Goal: Check status: Check status

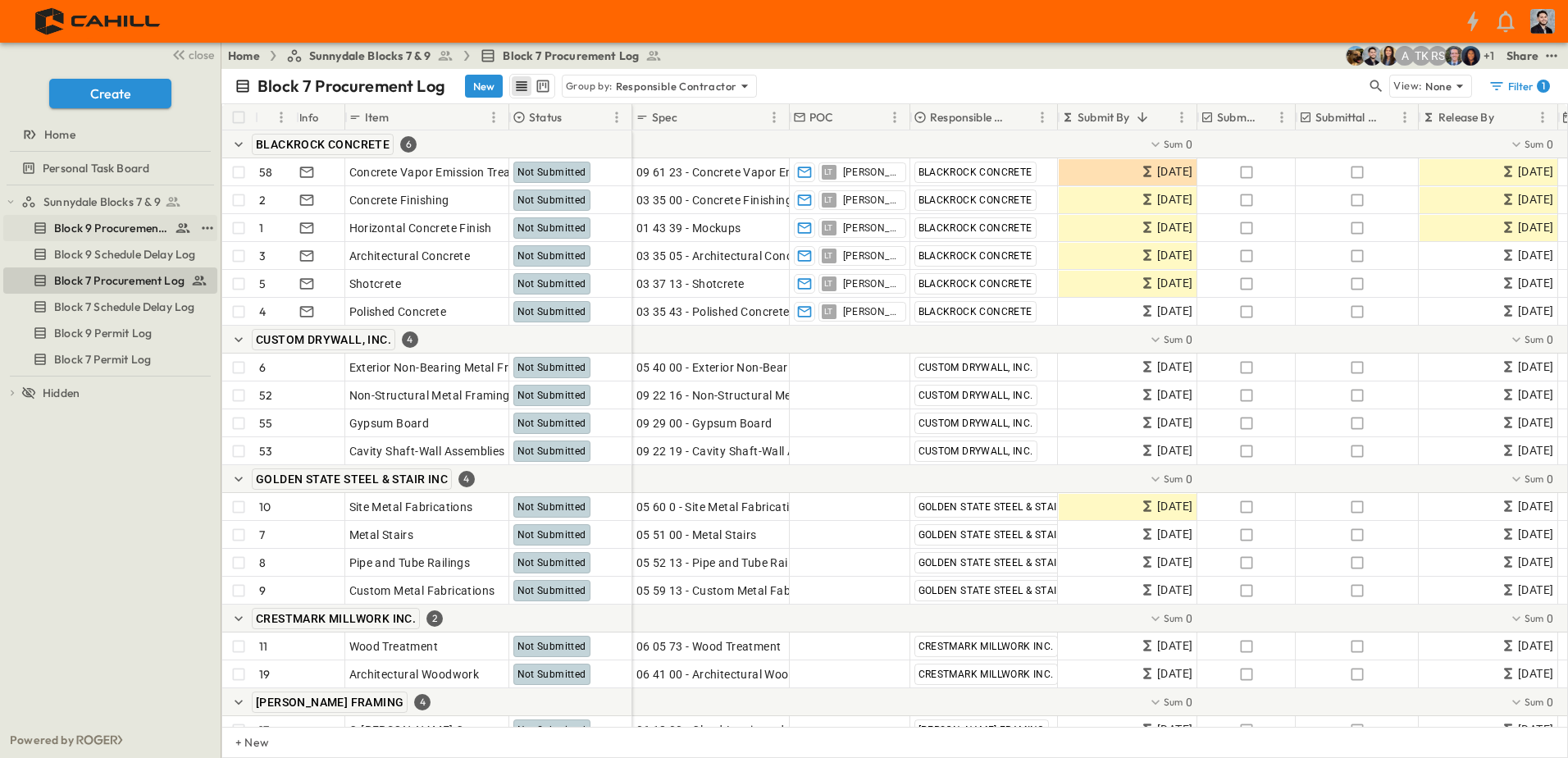
click at [102, 223] on span "Block 9 Procurement Log" at bounding box center [111, 228] width 114 height 16
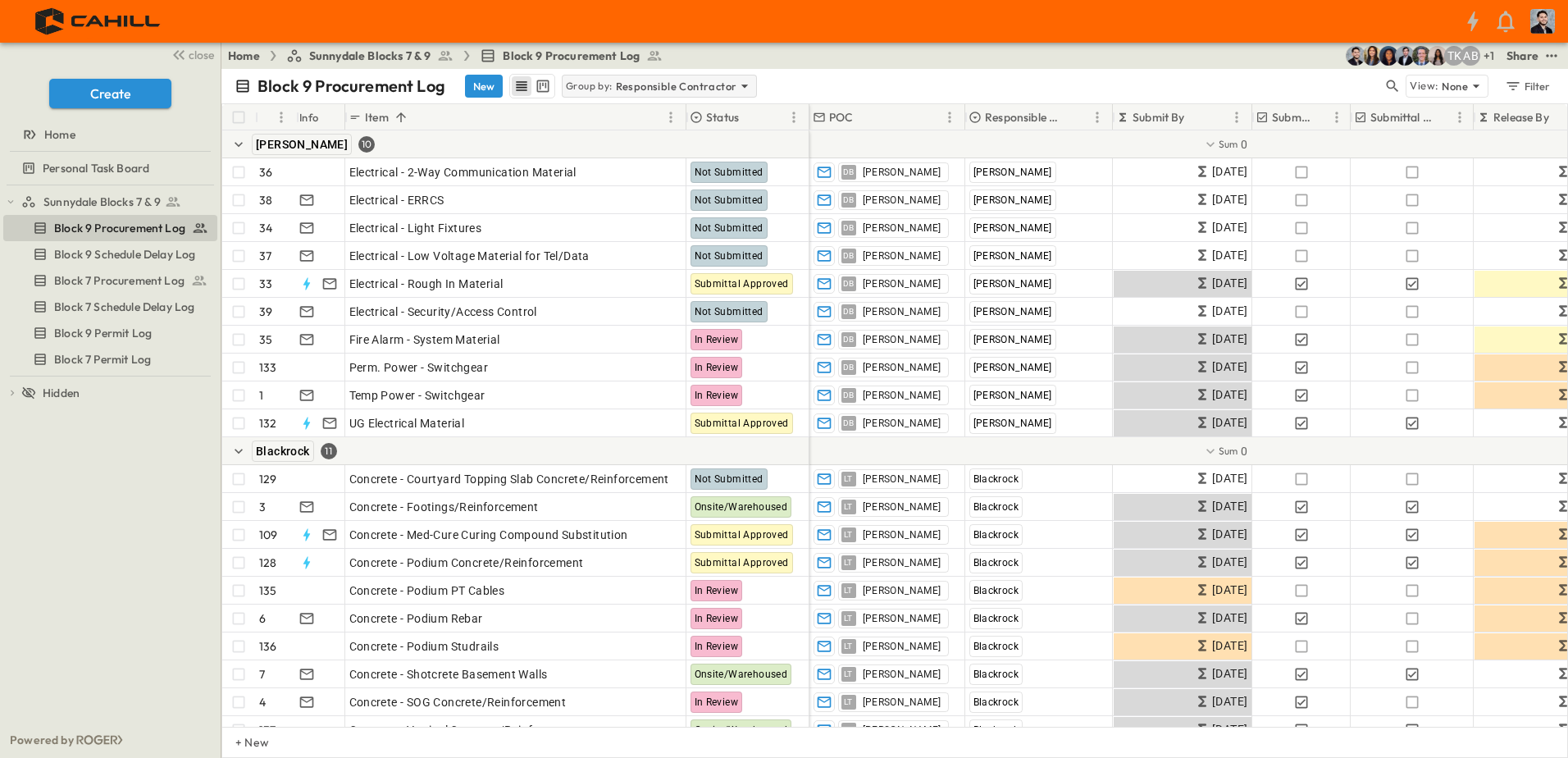
click at [640, 91] on p "Responsible Contractor" at bounding box center [676, 87] width 121 height 16
click at [891, 71] on div "Block 9 Procurement Log New Group by: Responsible Contractor View: None Filter" at bounding box center [895, 87] width 1347 height 35
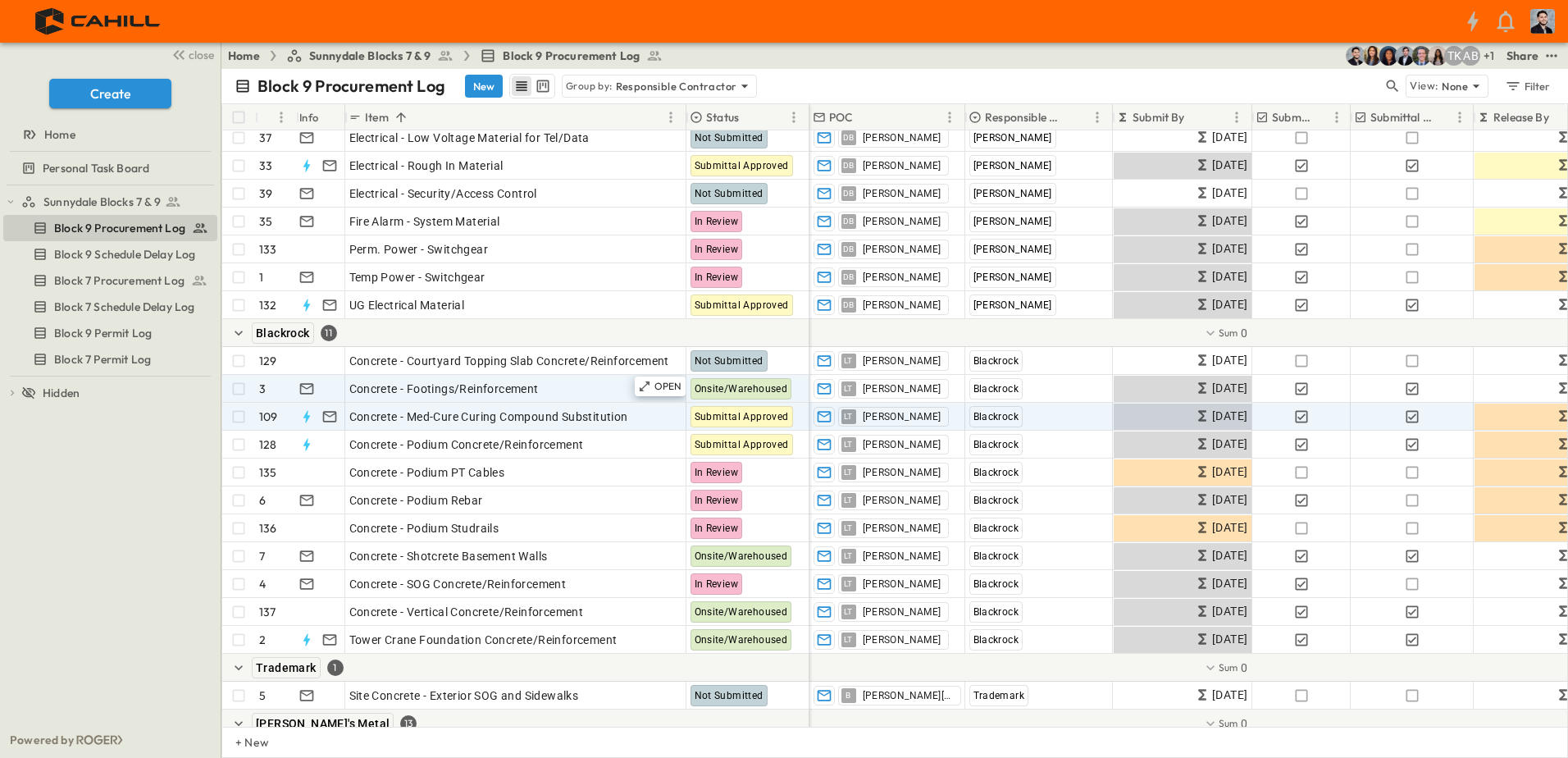
scroll to position [164, 0]
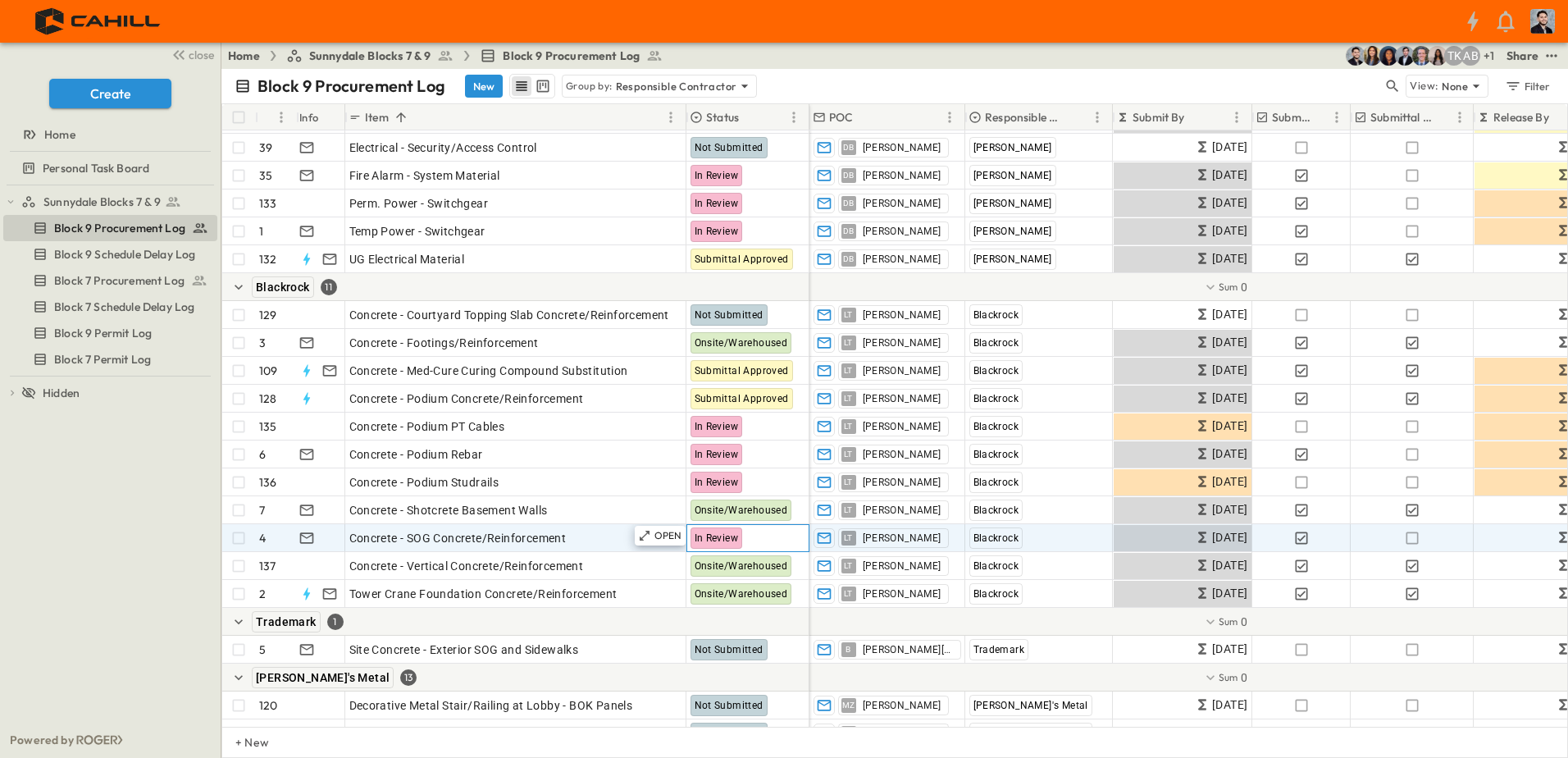
click at [729, 536] on span "In Review" at bounding box center [717, 538] width 44 height 12
click at [723, 536] on span "In Review" at bounding box center [717, 538] width 44 height 12
click at [749, 538] on div "In Review" at bounding box center [748, 538] width 121 height 26
click at [724, 535] on span "In Review" at bounding box center [717, 538] width 44 height 12
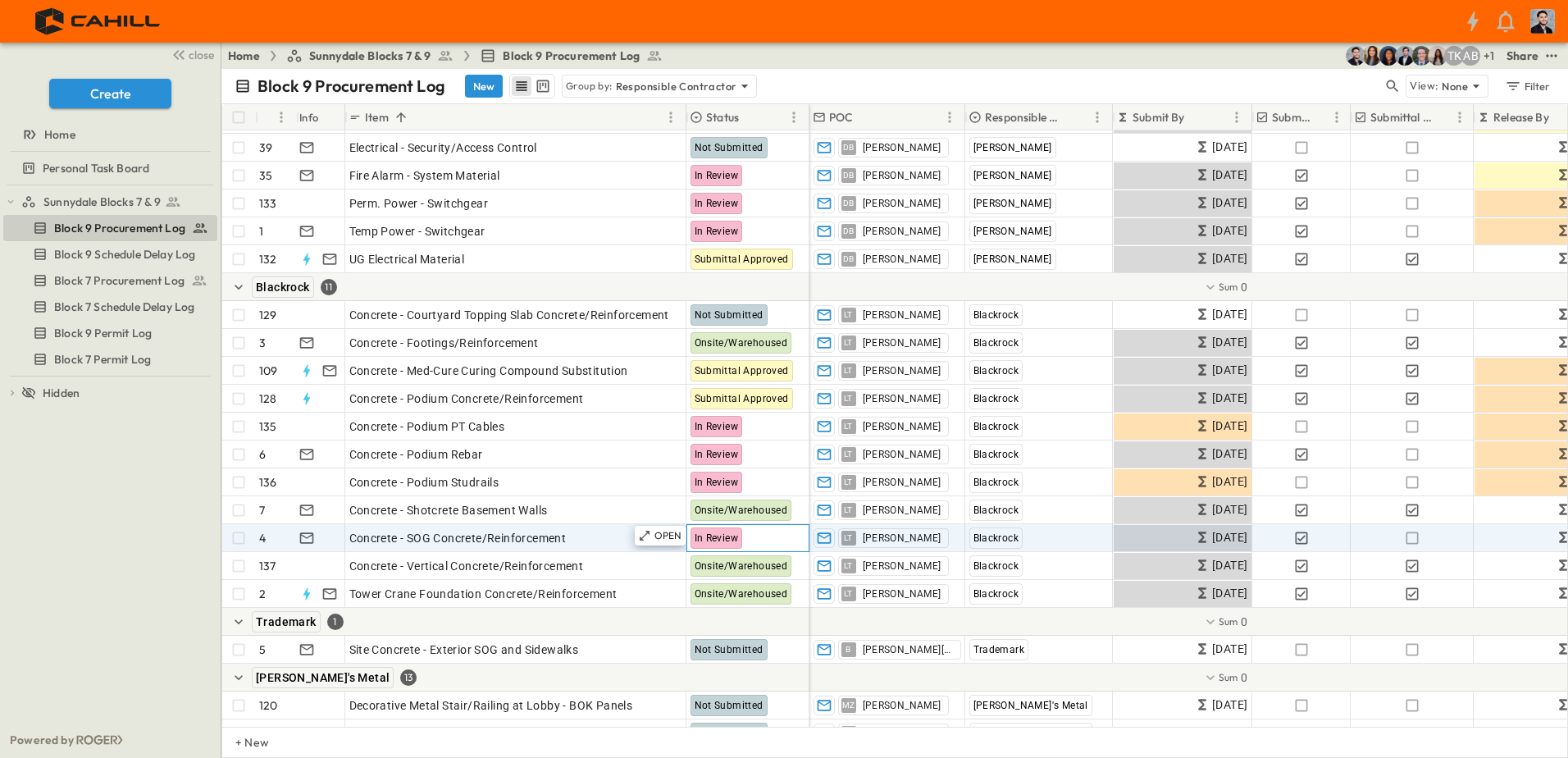
click at [723, 534] on span "In Review" at bounding box center [717, 538] width 44 height 12
click at [684, 532] on div "OPEN" at bounding box center [660, 536] width 51 height 20
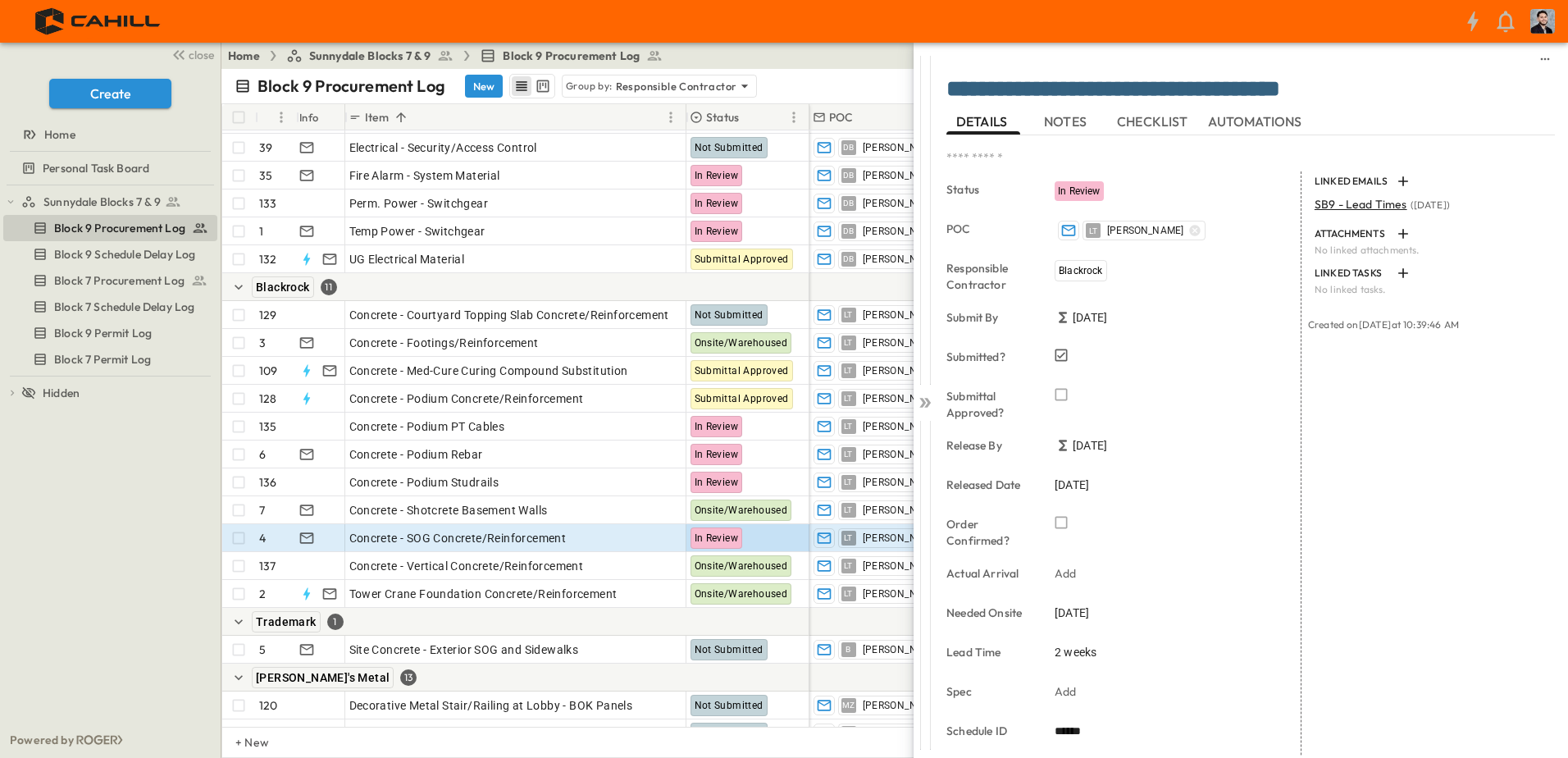
click at [1081, 192] on span "In Review" at bounding box center [1080, 191] width 43 height 12
click at [740, 539] on div "In Review" at bounding box center [717, 538] width 53 height 21
click at [543, 538] on span "Concrete - SOG Concrete/Reinforcement" at bounding box center [458, 538] width 217 height 16
click at [1541, 59] on button "sidedrawer-menu" at bounding box center [1546, 59] width 20 height 20
click at [1542, 59] on icon "sidedrawer-menu" at bounding box center [1546, 59] width 9 height 2
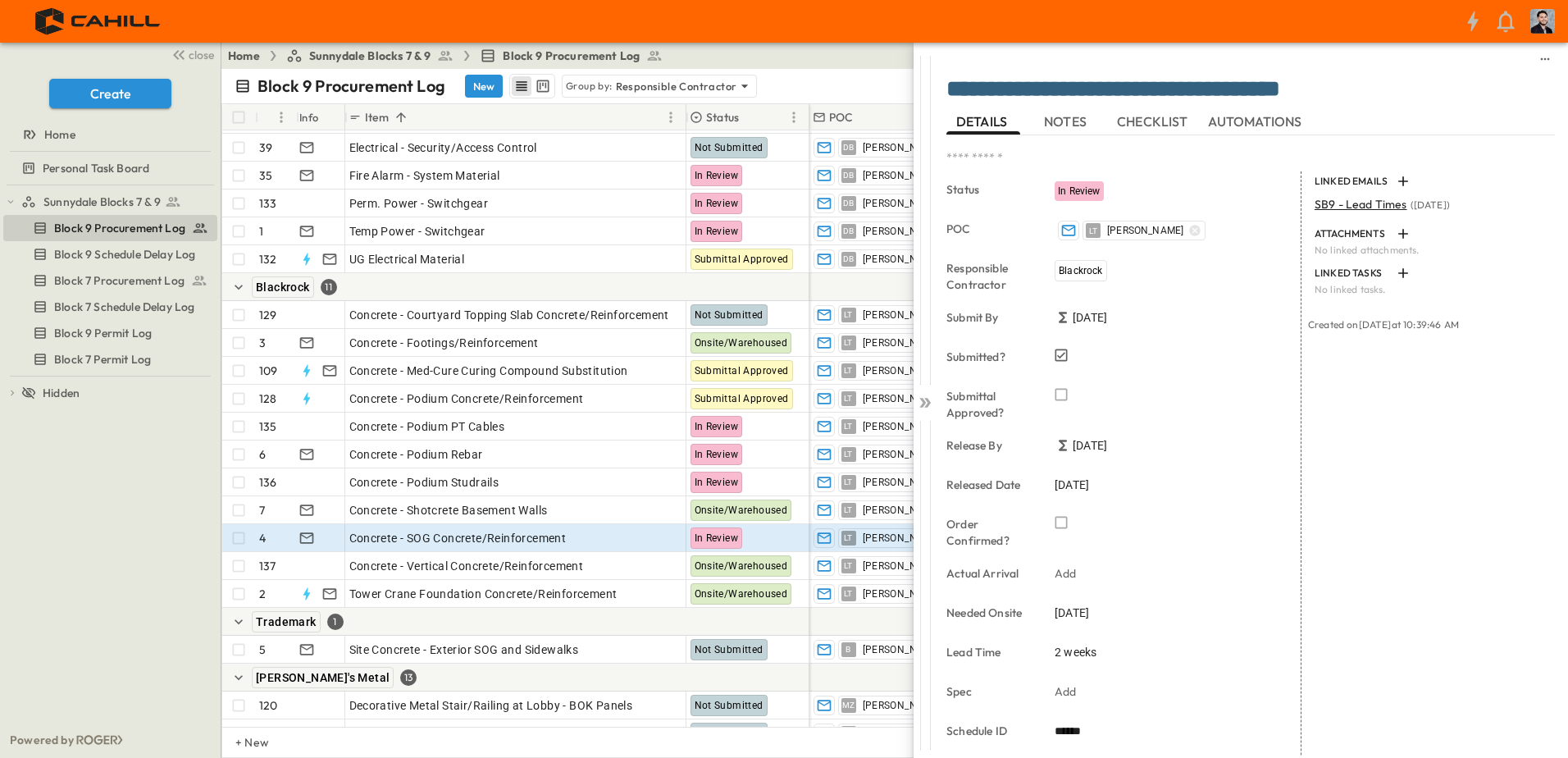
click at [130, 505] on div "Sunnydale Blocks 7 & 9 Block 9 Procurement Log Block 9 Schedule Delay Log Block…" at bounding box center [110, 453] width 221 height 536
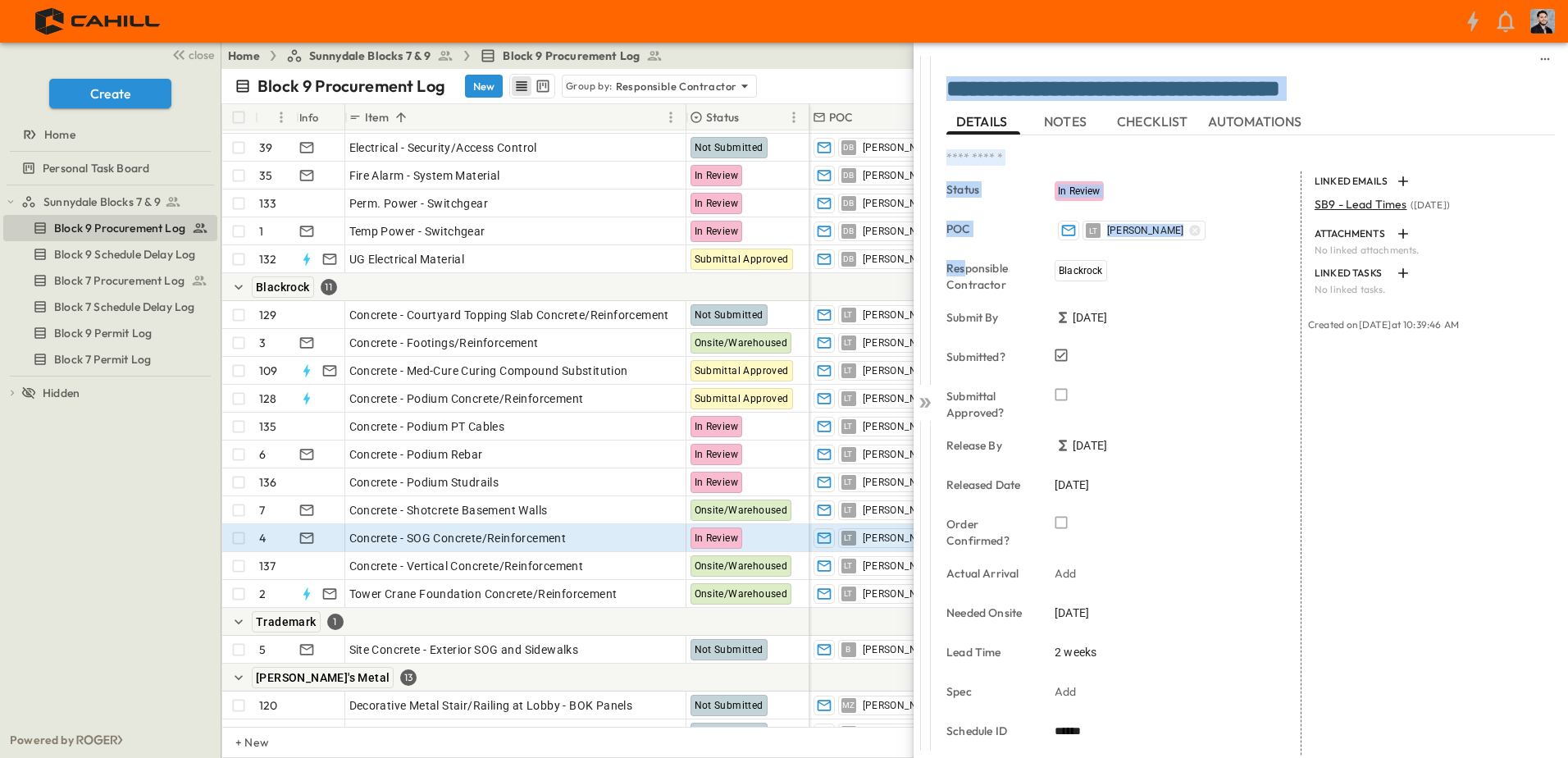
drag, startPoint x: 929, startPoint y: 264, endPoint x: 965, endPoint y: 272, distance: 36.9
click at [965, 272] on div "**********" at bounding box center [1241, 400] width 655 height 714
click at [919, 409] on icon at bounding box center [926, 403] width 16 height 16
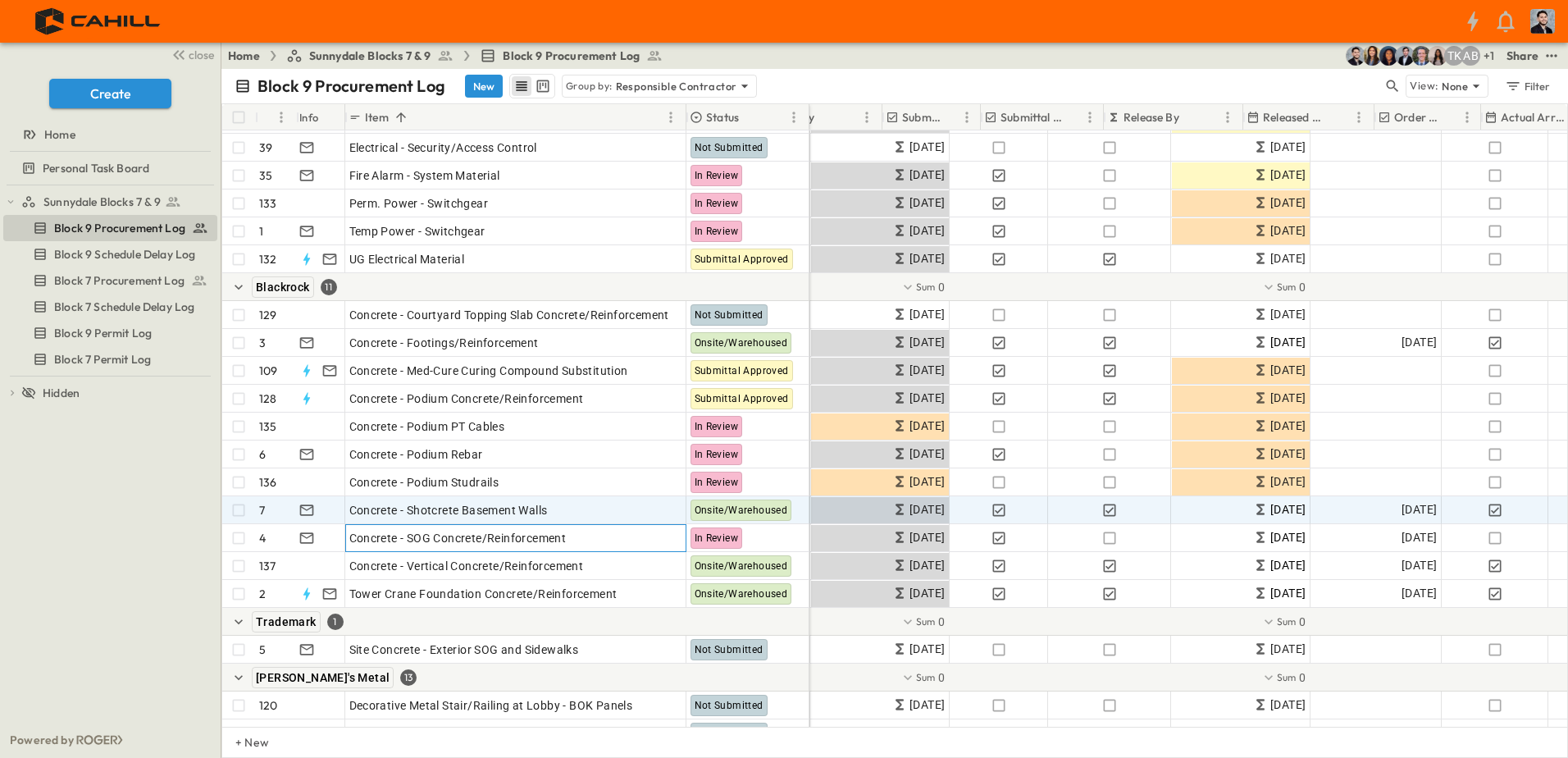
scroll to position [164, 246]
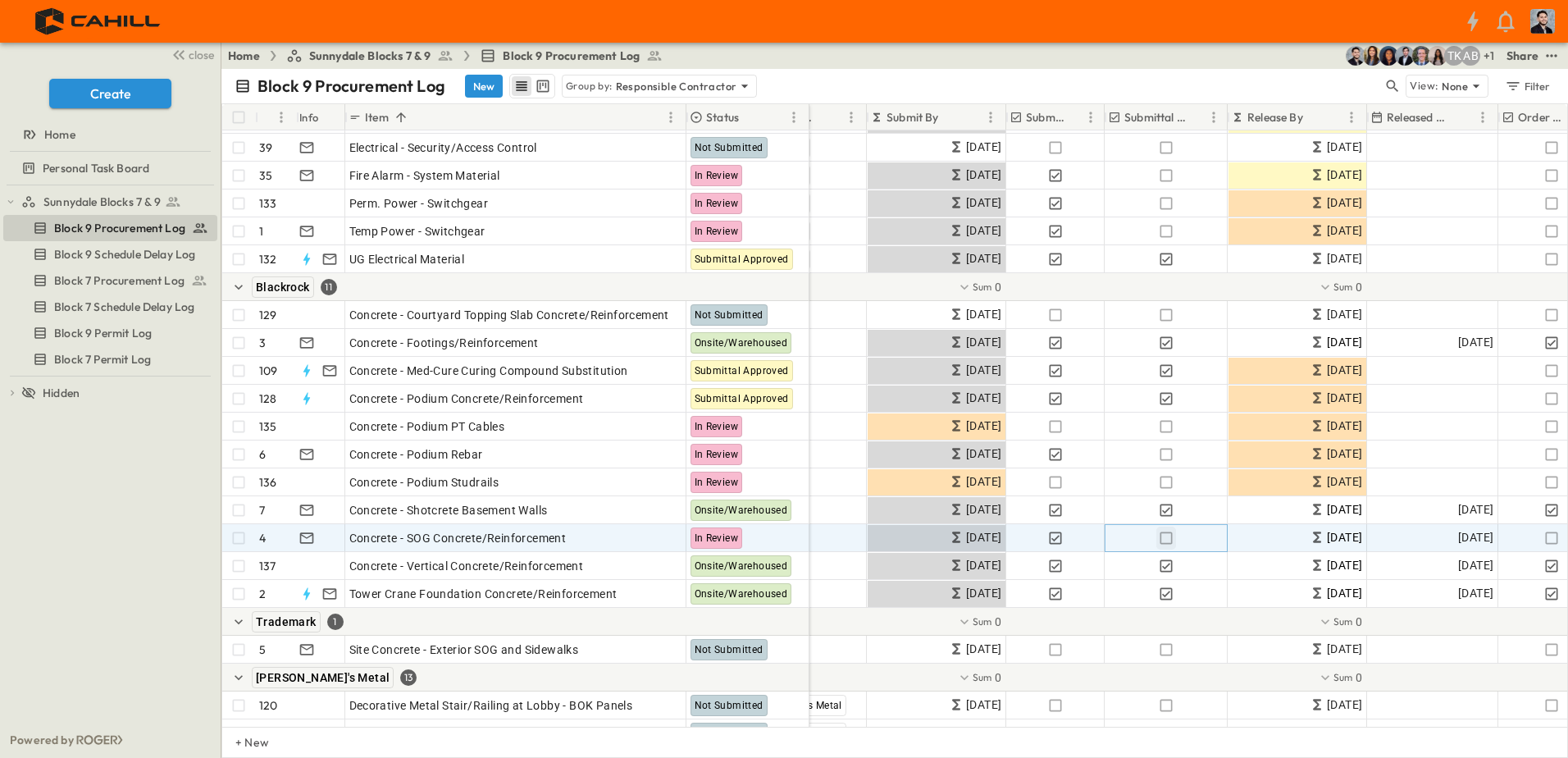
click at [1169, 540] on icon "button" at bounding box center [1166, 538] width 16 height 16
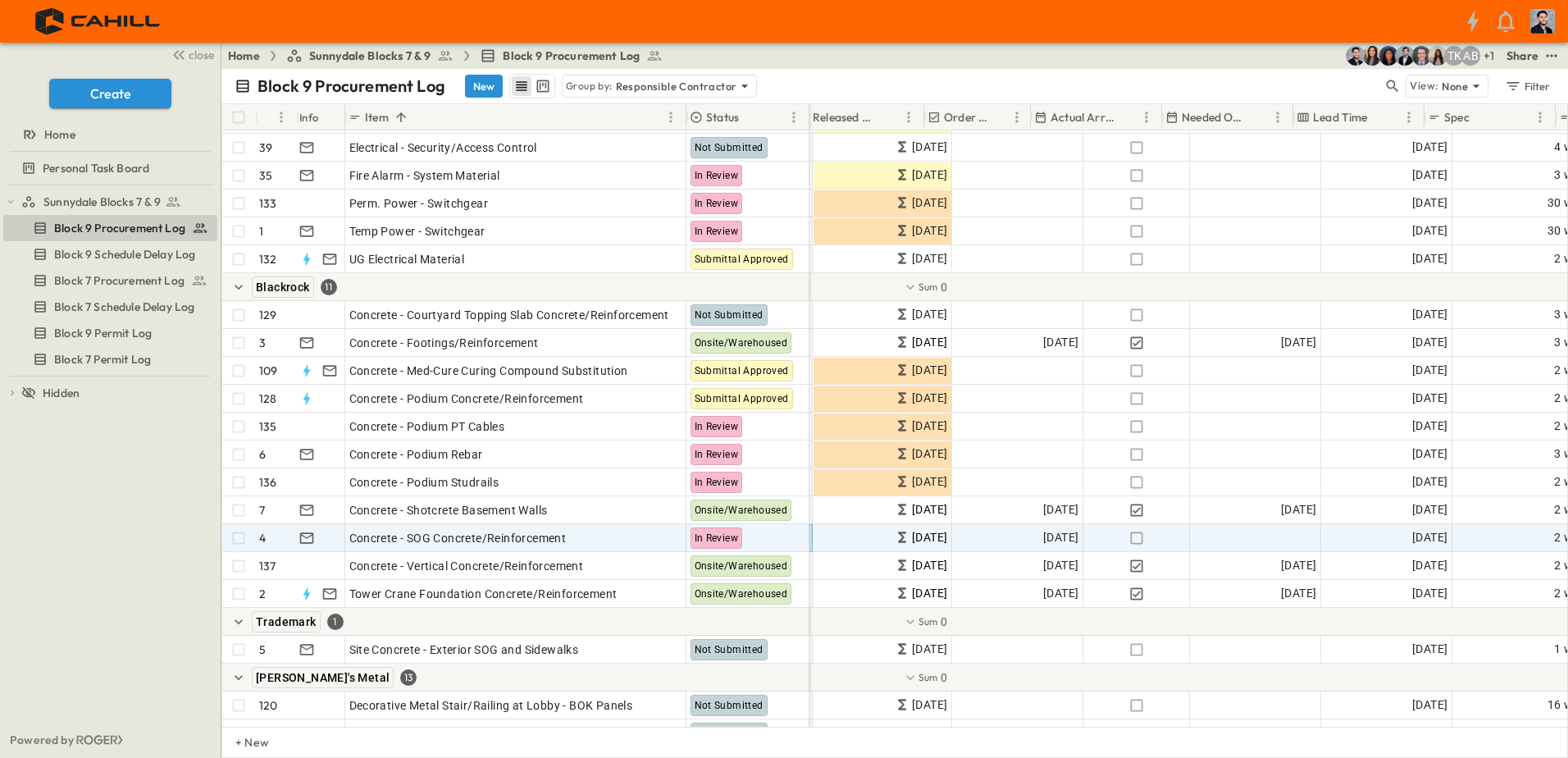
scroll to position [164, 820]
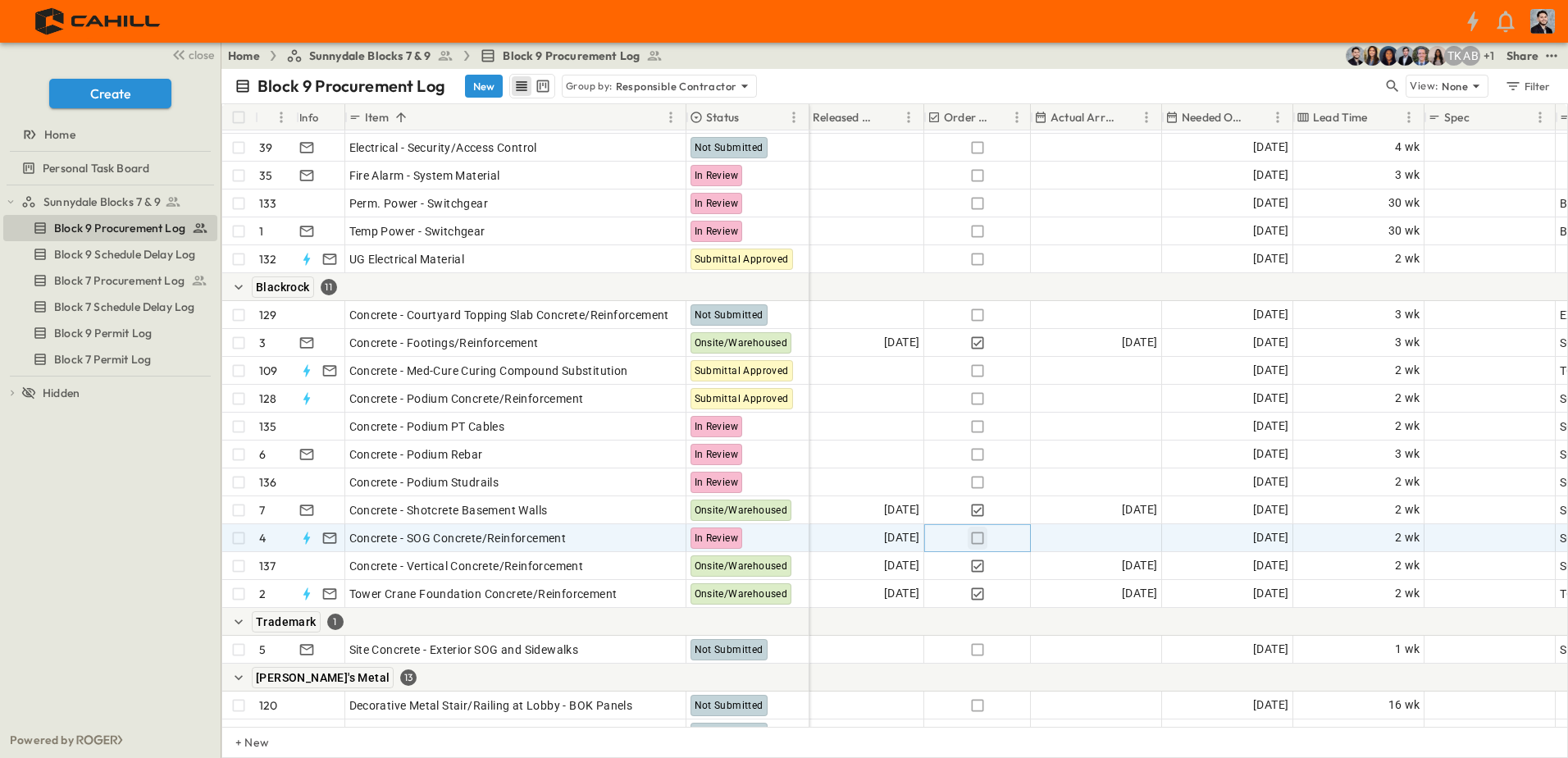
click at [980, 541] on icon "button" at bounding box center [978, 538] width 16 height 16
click at [981, 537] on icon "button" at bounding box center [978, 538] width 16 height 16
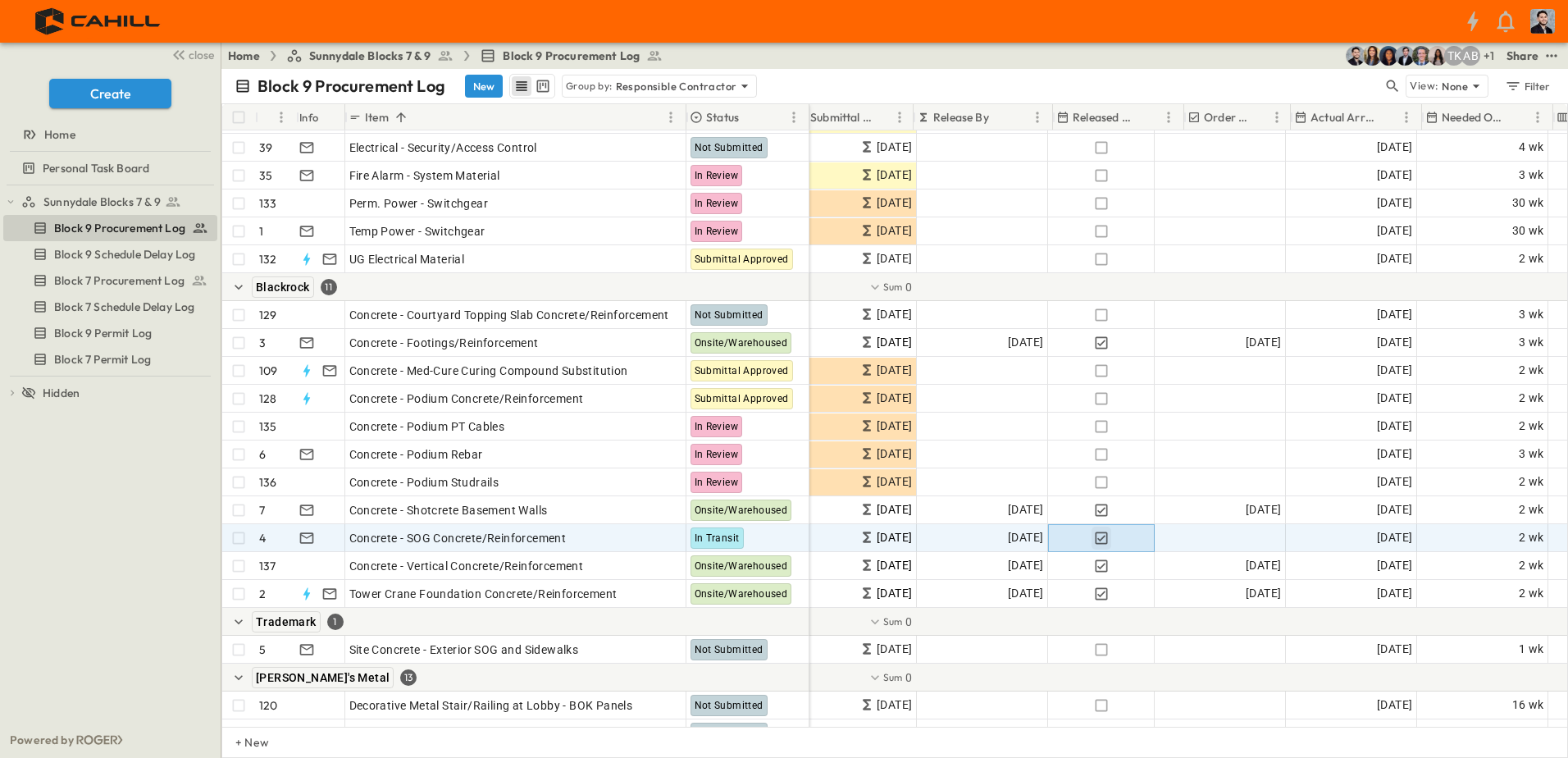
scroll to position [164, 821]
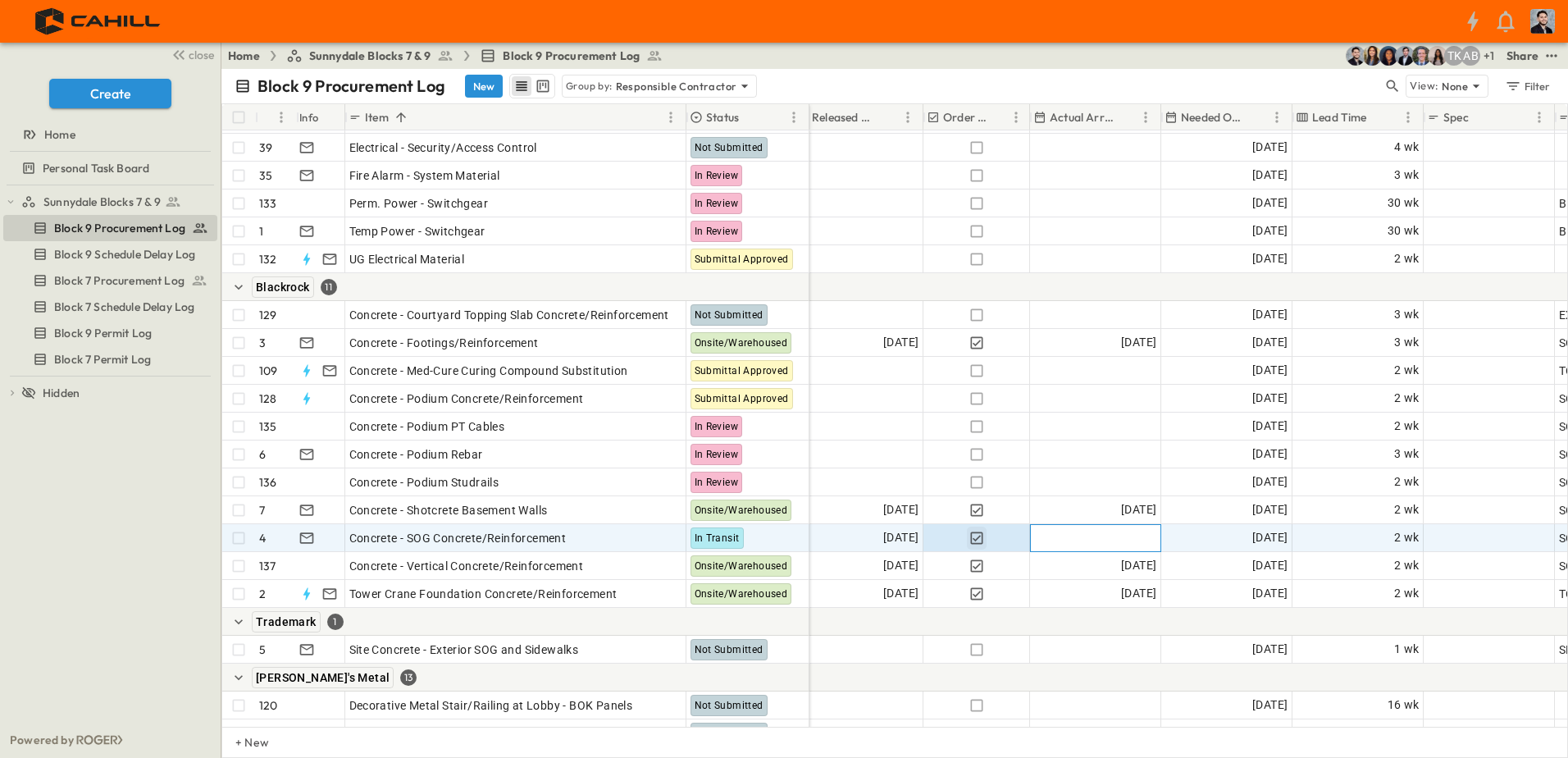
click at [1113, 543] on span "Add Date" at bounding box center [1132, 538] width 49 height 16
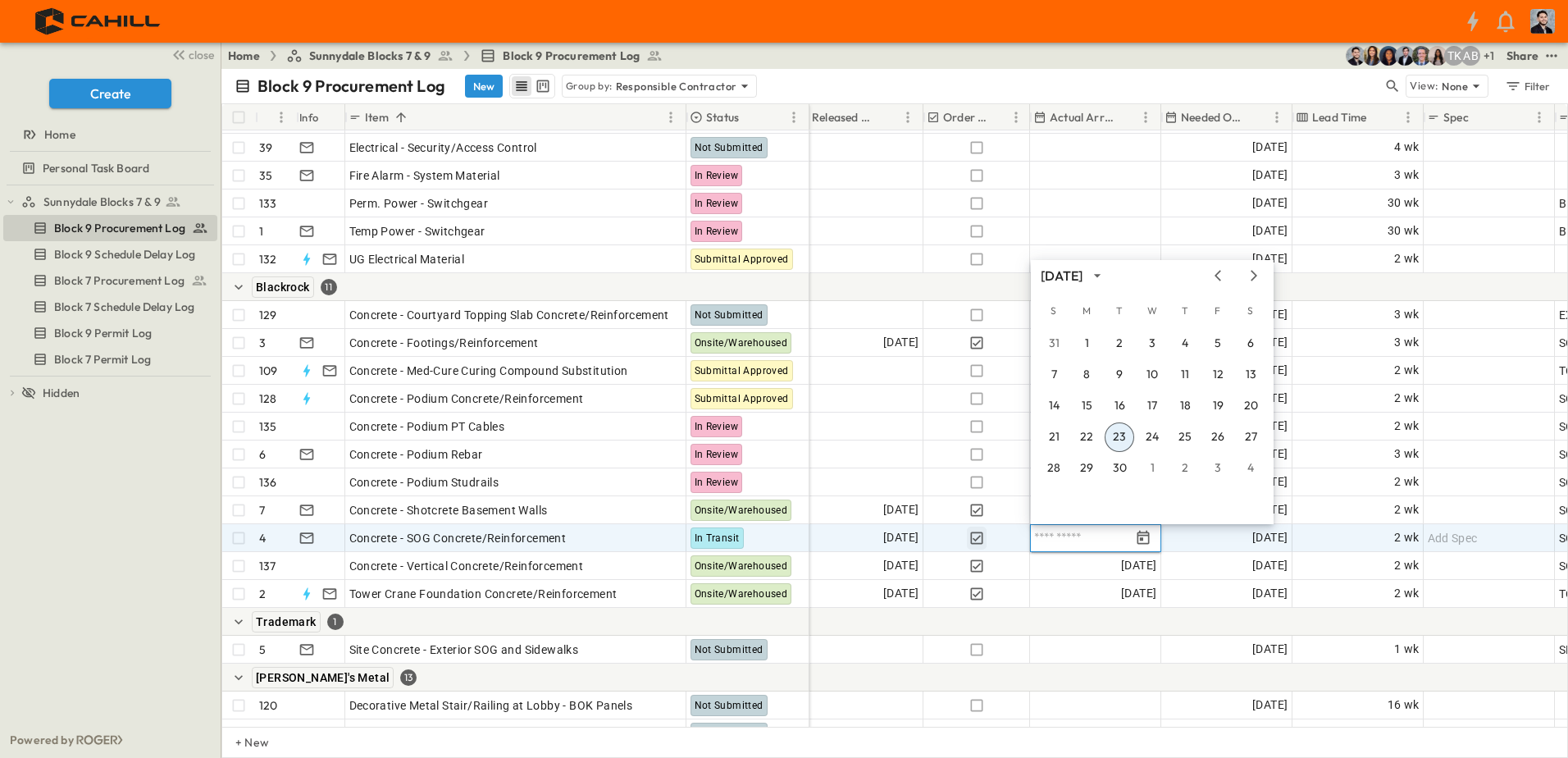
type input "**********"
click at [1052, 543] on input "**********" at bounding box center [1082, 537] width 96 height 16
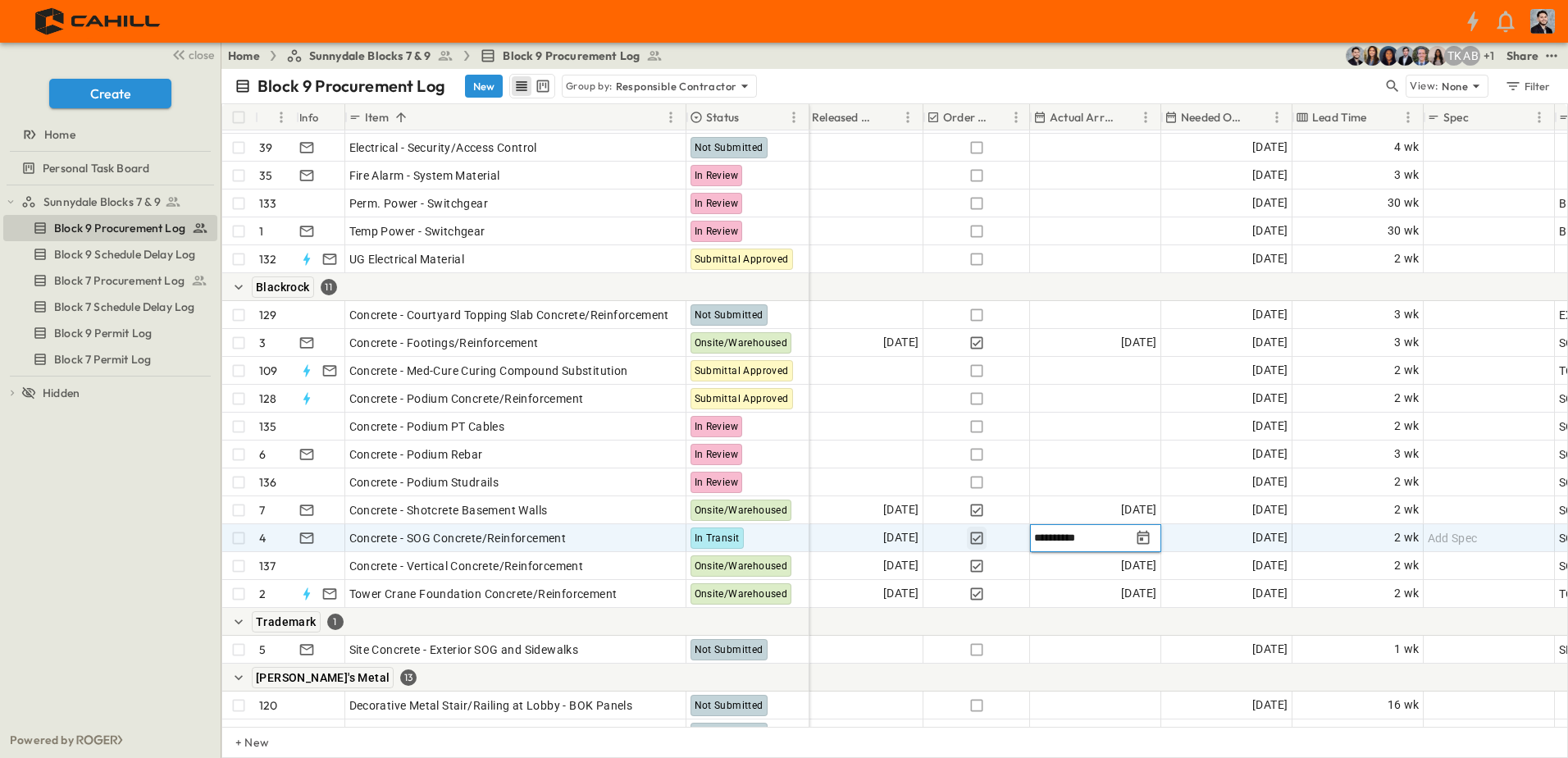
click at [1100, 542] on input "**********" at bounding box center [1082, 537] width 96 height 16
click at [671, 540] on p "OPEN" at bounding box center [669, 536] width 28 height 13
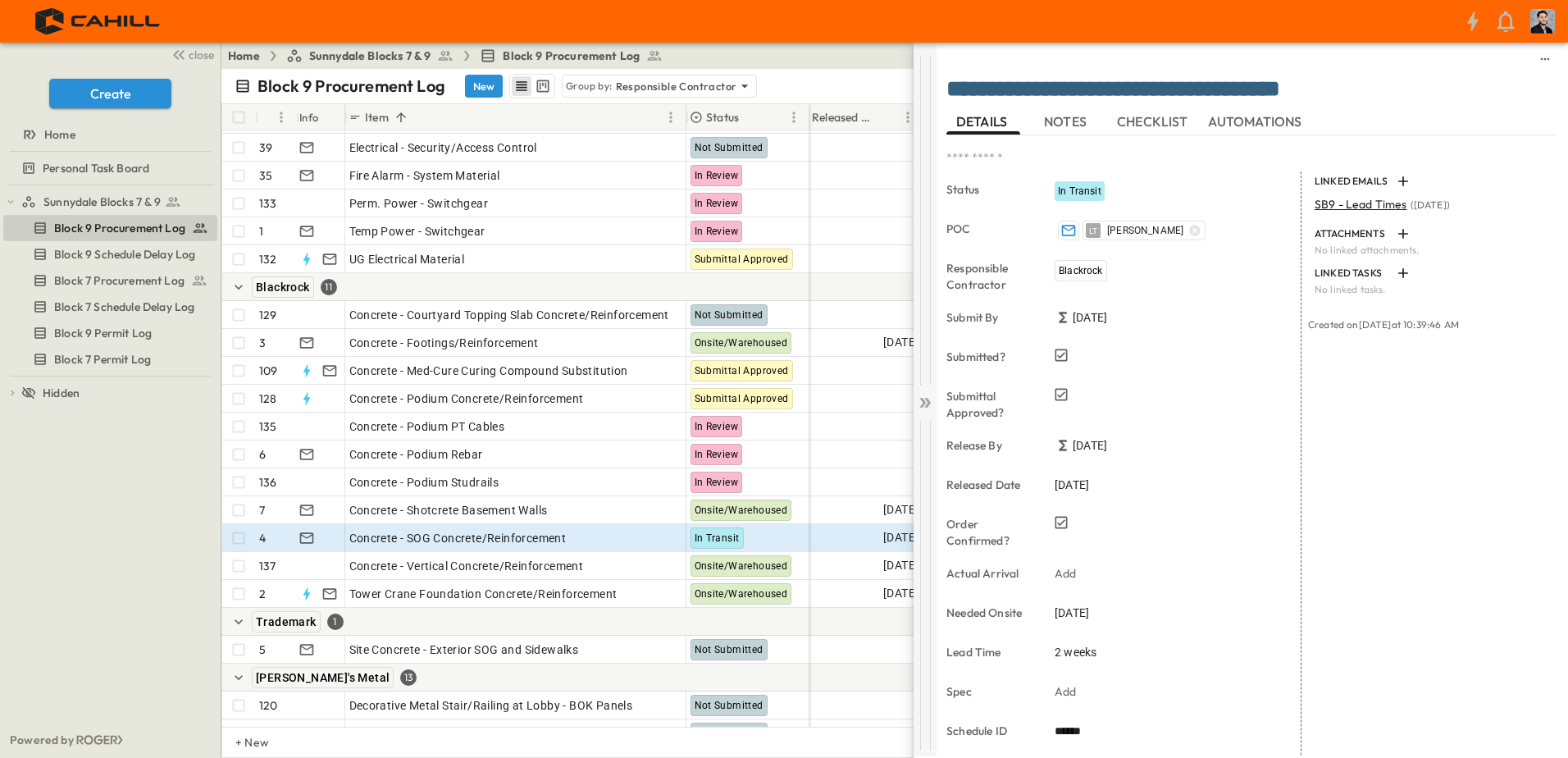
click at [929, 405] on icon at bounding box center [928, 403] width 7 height 10
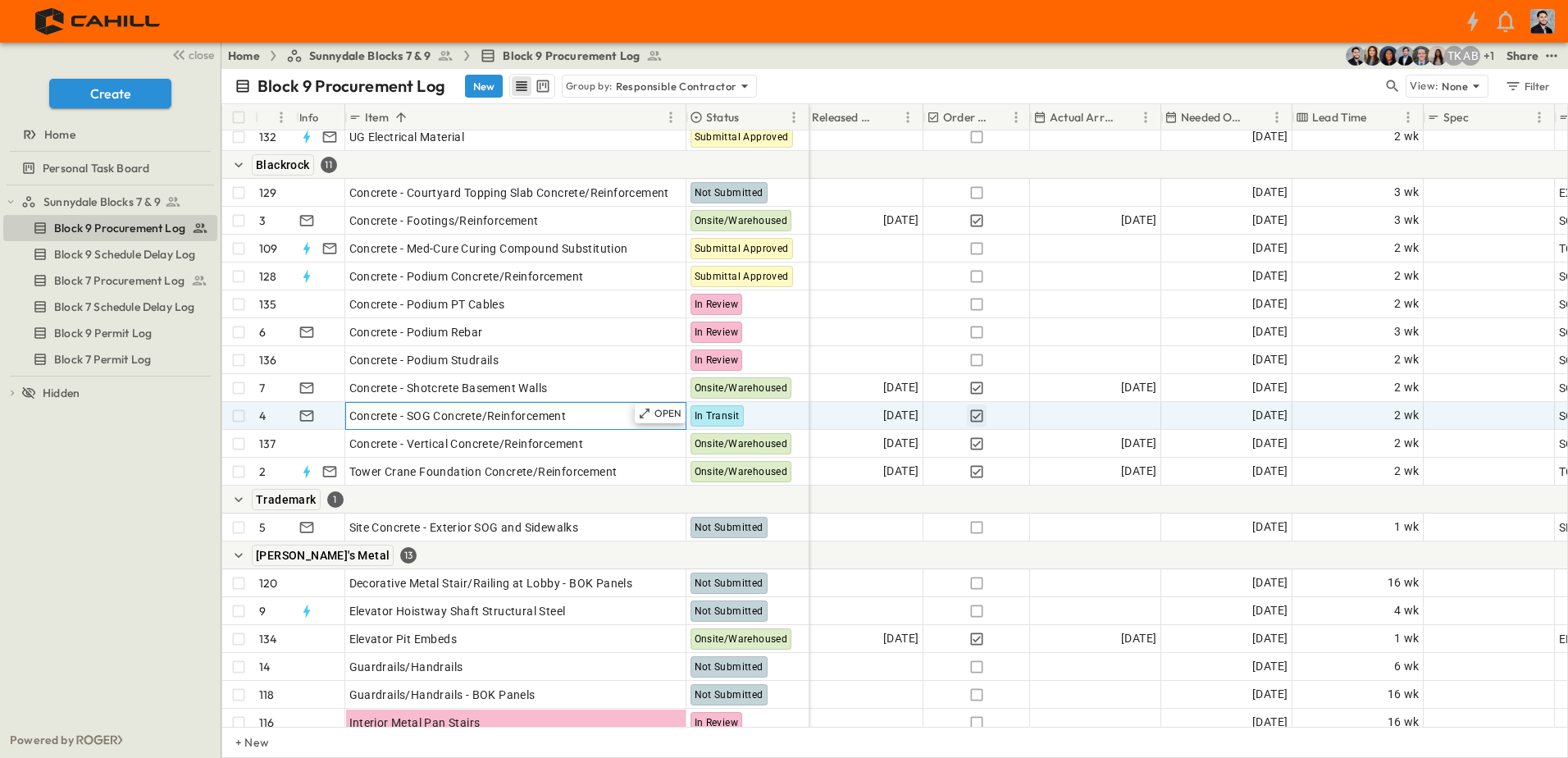
scroll to position [246, 821]
